Goal: Use online tool/utility: Utilize a website feature to perform a specific function

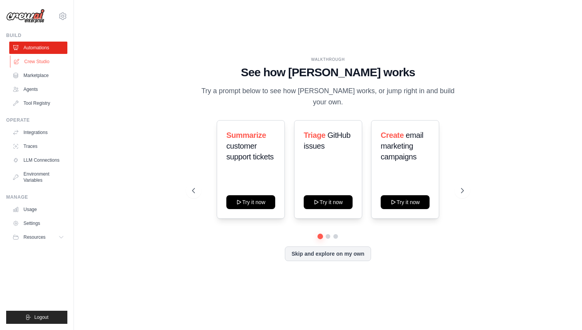
click at [47, 64] on link "Crew Studio" at bounding box center [39, 61] width 58 height 12
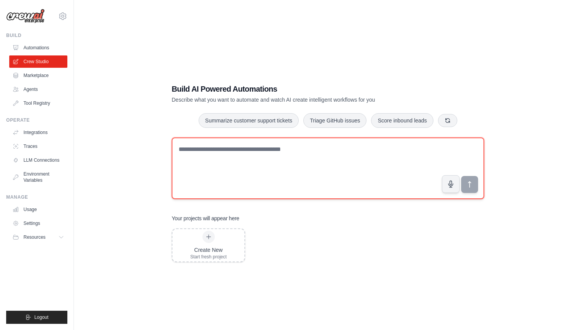
click at [312, 154] on textarea at bounding box center [328, 169] width 313 height 62
click at [316, 148] on textarea at bounding box center [328, 169] width 313 height 62
click at [242, 148] on textarea at bounding box center [328, 169] width 313 height 62
paste textarea "**********"
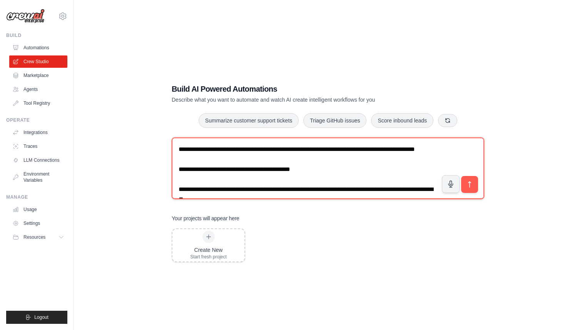
scroll to position [315, 0]
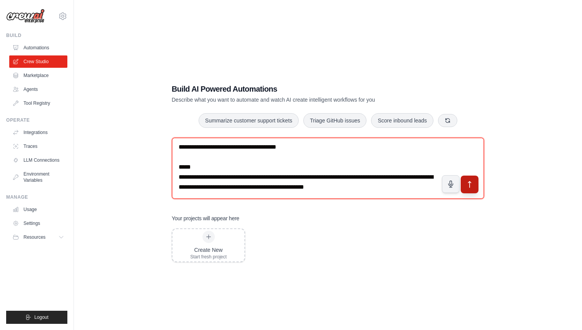
type textarea "**********"
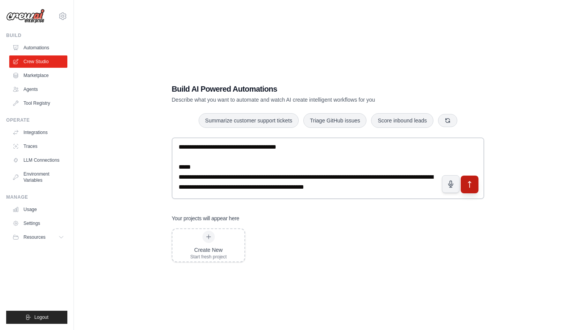
click at [469, 186] on icon "submit" at bounding box center [470, 184] width 8 height 8
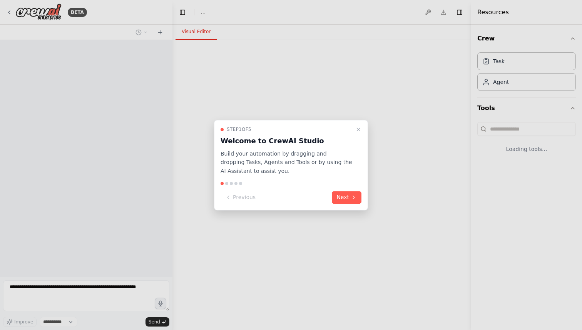
select select "****"
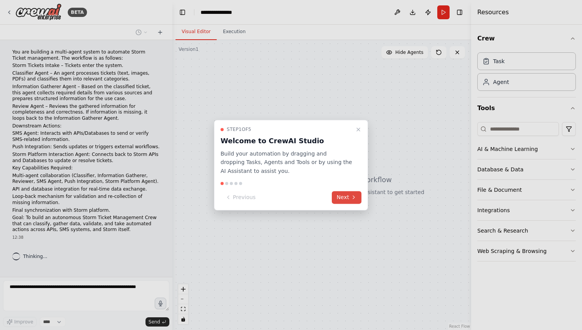
click at [353, 198] on icon at bounding box center [354, 198] width 6 height 6
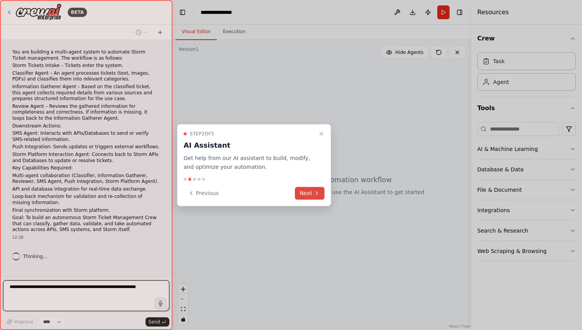
click at [322, 196] on button "Next" at bounding box center [310, 193] width 30 height 13
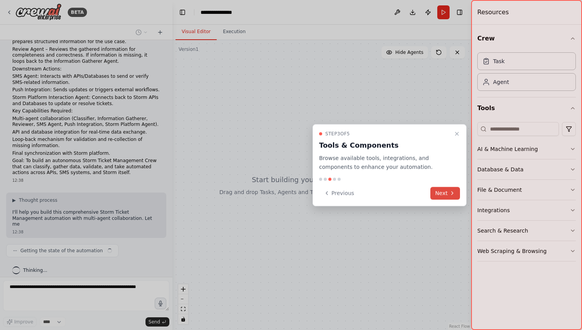
scroll to position [63, 0]
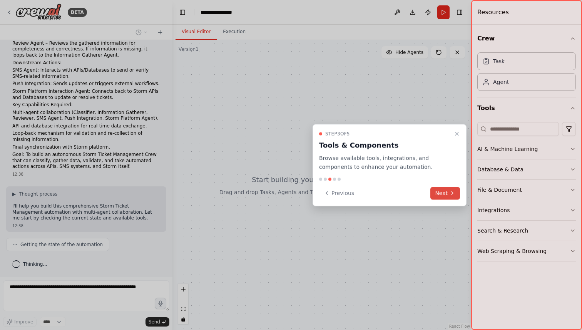
click at [450, 192] on icon at bounding box center [453, 193] width 6 height 6
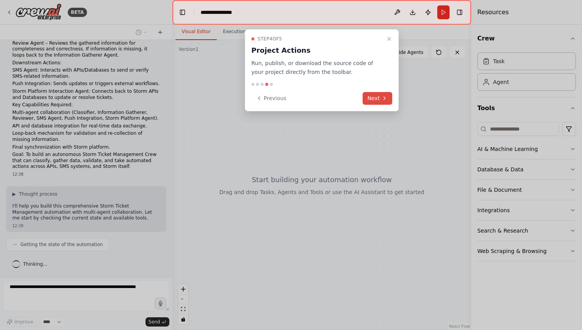
scroll to position [82, 0]
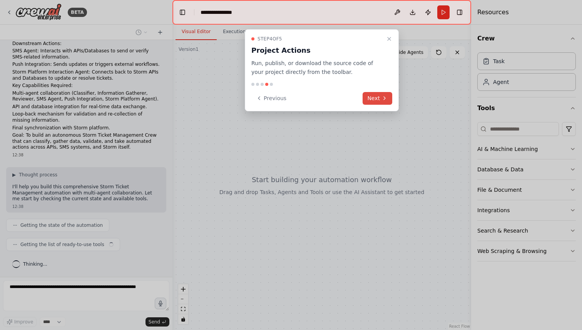
click at [383, 102] on button "Next" at bounding box center [378, 98] width 30 height 13
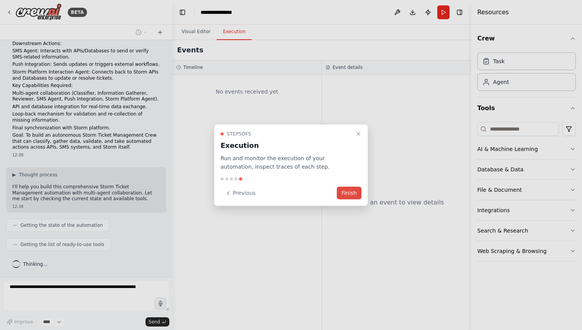
click at [356, 194] on button "Finish" at bounding box center [349, 193] width 25 height 13
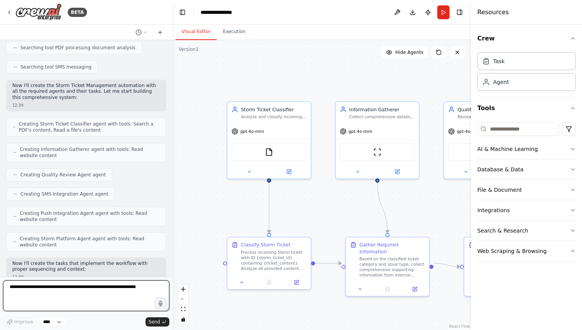
scroll to position [1215, 0]
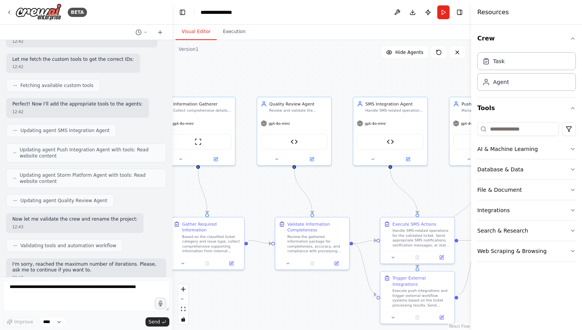
drag, startPoint x: 336, startPoint y: 212, endPoint x: 161, endPoint y: 193, distance: 175.6
click at [161, 193] on div "BETA You are building a multi-agent system to automate Storm Ticket management.…" at bounding box center [291, 165] width 582 height 330
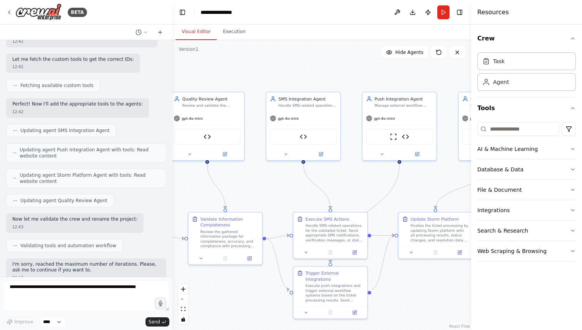
drag, startPoint x: 355, startPoint y: 202, endPoint x: 269, endPoint y: 198, distance: 86.8
click at [269, 198] on div ".deletable-edge-delete-btn { width: 20px; height: 20px; border: 0px solid #ffff…" at bounding box center [322, 185] width 299 height 290
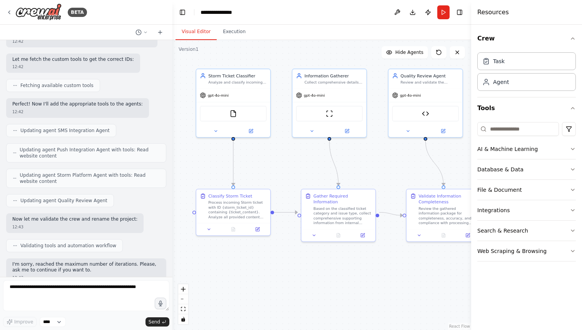
drag, startPoint x: 364, startPoint y: 190, endPoint x: 582, endPoint y: 167, distance: 219.3
click at [582, 167] on div "BETA You are building a multi-agent system to automate Storm Ticket management.…" at bounding box center [291, 165] width 582 height 330
click at [414, 14] on button "Download" at bounding box center [413, 12] width 12 height 14
